Goal: Navigation & Orientation: Understand site structure

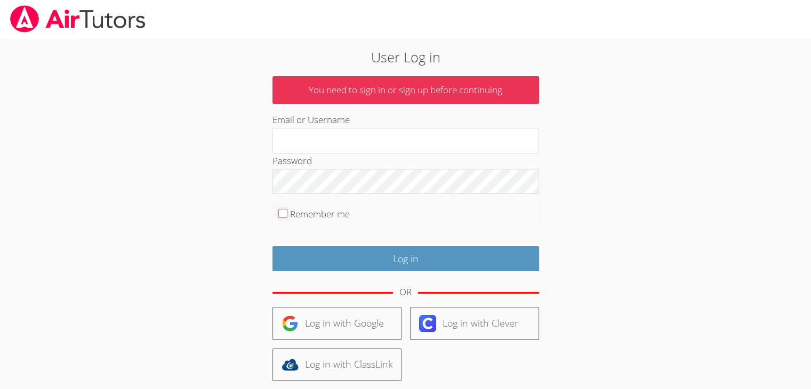
click at [285, 212] on input "Remember me" at bounding box center [282, 213] width 9 height 9
checkbox input "true"
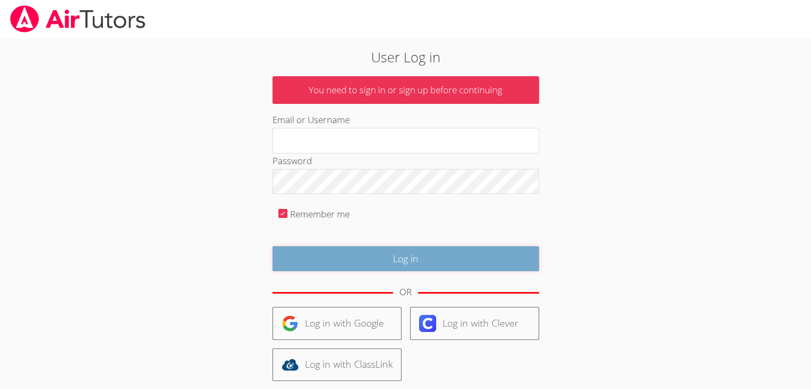
click at [303, 264] on input "Log in" at bounding box center [405, 258] width 266 height 25
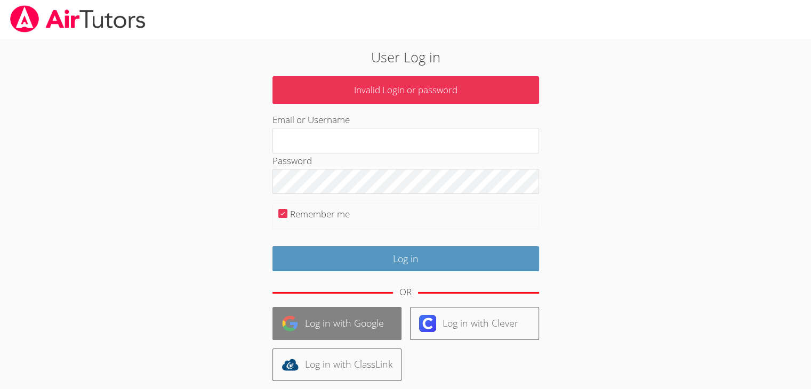
click at [338, 320] on link "Log in with Google" at bounding box center [336, 323] width 129 height 33
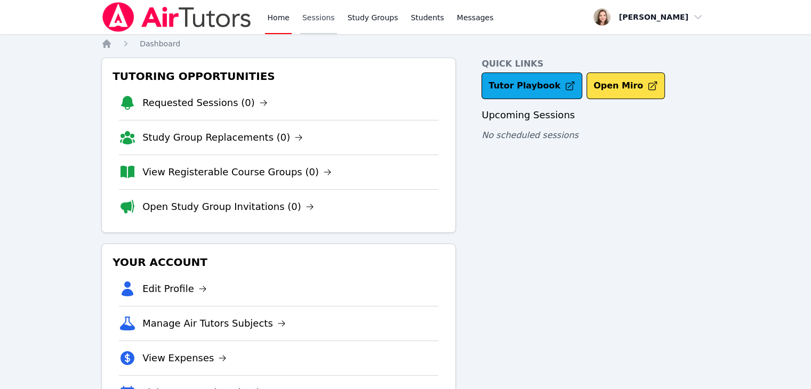
click at [306, 22] on link "Sessions" at bounding box center [318, 17] width 37 height 34
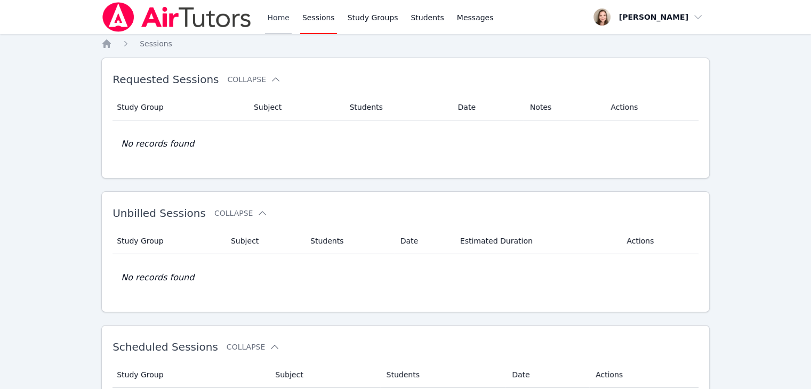
click at [277, 23] on link "Home" at bounding box center [278, 17] width 26 height 34
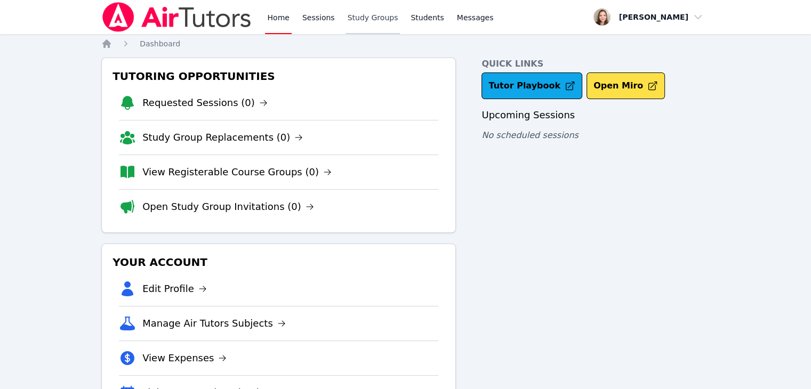
click at [367, 10] on link "Study Groups" at bounding box center [372, 17] width 55 height 34
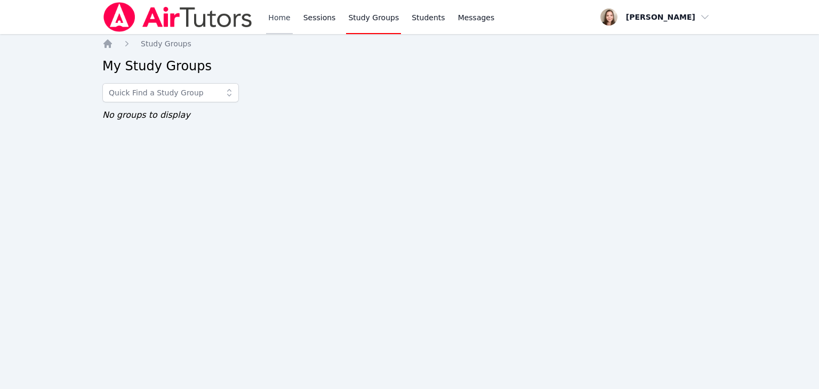
click at [274, 13] on link "Home" at bounding box center [279, 17] width 26 height 34
